Goal: Task Accomplishment & Management: Manage account settings

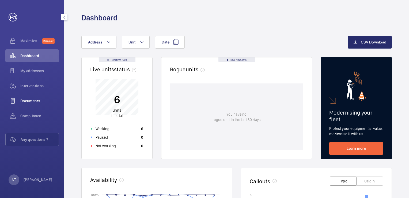
click at [33, 105] on div "Documents" at bounding box center [32, 100] width 54 height 13
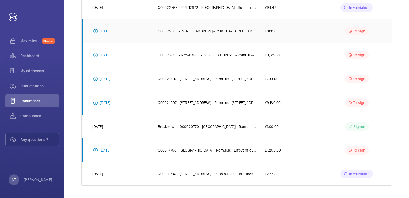
scroll to position [143, 0]
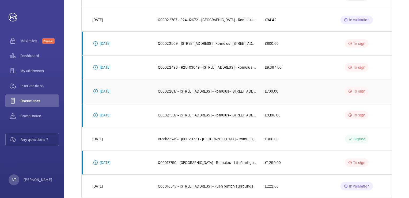
click at [238, 92] on p "Q00022017 - [STREET_ADDRESS] - Romulus- [STREET_ADDRESS] 4.6 Safed test" at bounding box center [207, 90] width 99 height 5
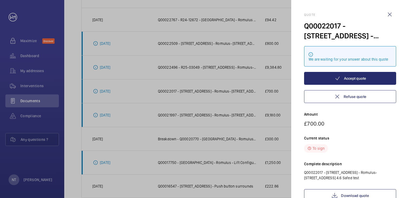
scroll to position [34, 0]
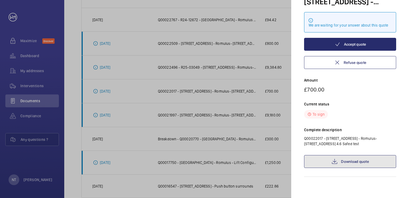
click at [348, 164] on link "Download quote" at bounding box center [350, 161] width 92 height 13
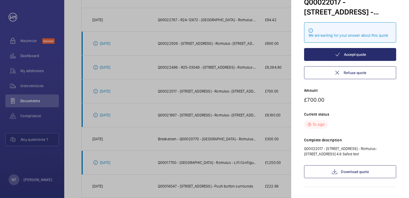
scroll to position [19, 0]
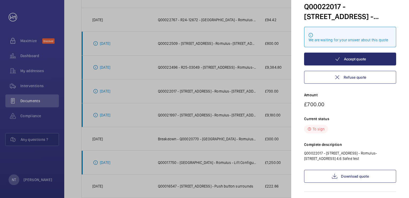
click at [228, 108] on div at bounding box center [204, 99] width 409 height 198
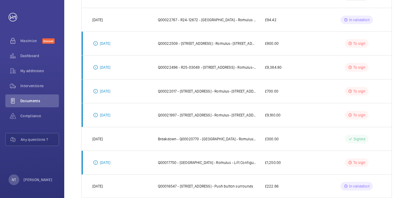
scroll to position [0, 0]
click at [229, 43] on p "Q00022509 - [STREET_ADDRESS] - Romulus- [STREET_ADDRESS] - SAFed tests." at bounding box center [207, 43] width 99 height 5
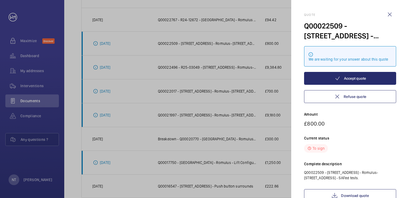
scroll to position [12, 0]
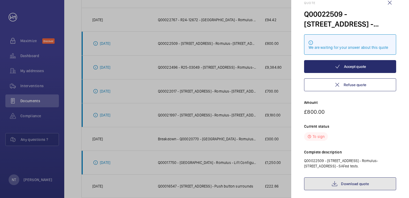
click at [354, 181] on link "Download quote" at bounding box center [350, 183] width 92 height 13
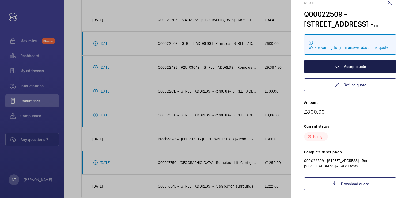
click at [352, 71] on button "Accept quote" at bounding box center [350, 66] width 92 height 13
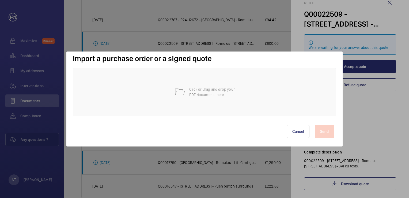
click at [230, 98] on div "Click or drag and drop your PDF documents here" at bounding box center [205, 92] width 264 height 48
click at [303, 130] on button "Cancel" at bounding box center [298, 131] width 23 height 13
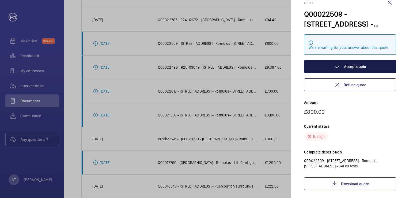
click at [329, 65] on button "Accept quote" at bounding box center [350, 66] width 92 height 13
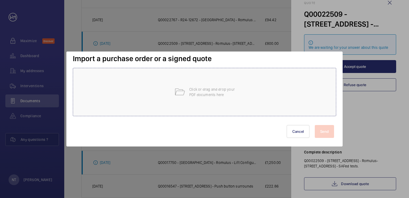
click at [253, 107] on div "Click or drag and drop your PDF documents here" at bounding box center [205, 92] width 264 height 48
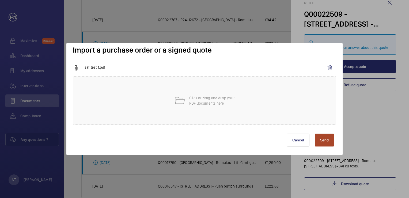
click at [323, 141] on button "Send" at bounding box center [324, 139] width 19 height 13
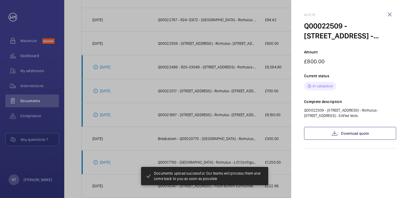
scroll to position [0, 0]
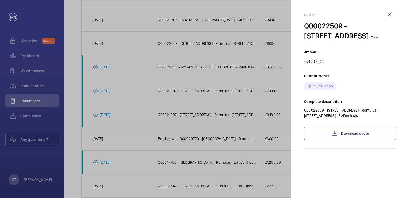
click at [237, 87] on div at bounding box center [204, 99] width 409 height 198
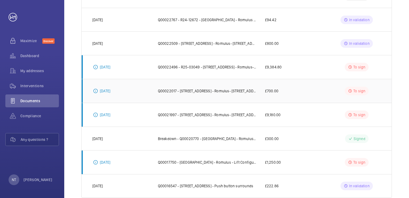
click at [344, 90] on td "To sign" at bounding box center [358, 91] width 68 height 24
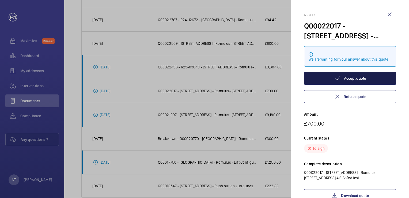
click at [350, 82] on button "Accept quote" at bounding box center [350, 78] width 92 height 13
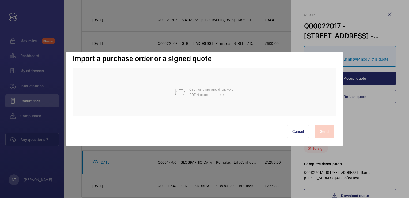
click at [315, 92] on div "Click or drag and drop your PDF documents here" at bounding box center [205, 92] width 264 height 48
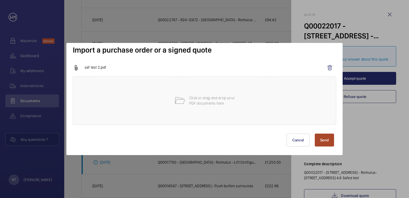
click at [321, 139] on button "Send" at bounding box center [324, 139] width 19 height 13
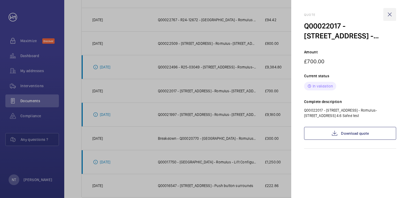
click at [391, 17] on wm-front-icon-button at bounding box center [390, 14] width 13 height 13
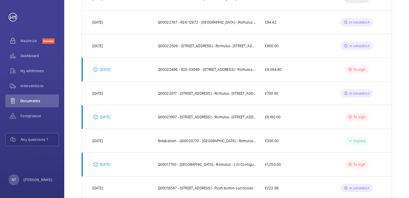
scroll to position [141, 0]
